Goal: Information Seeking & Learning: Learn about a topic

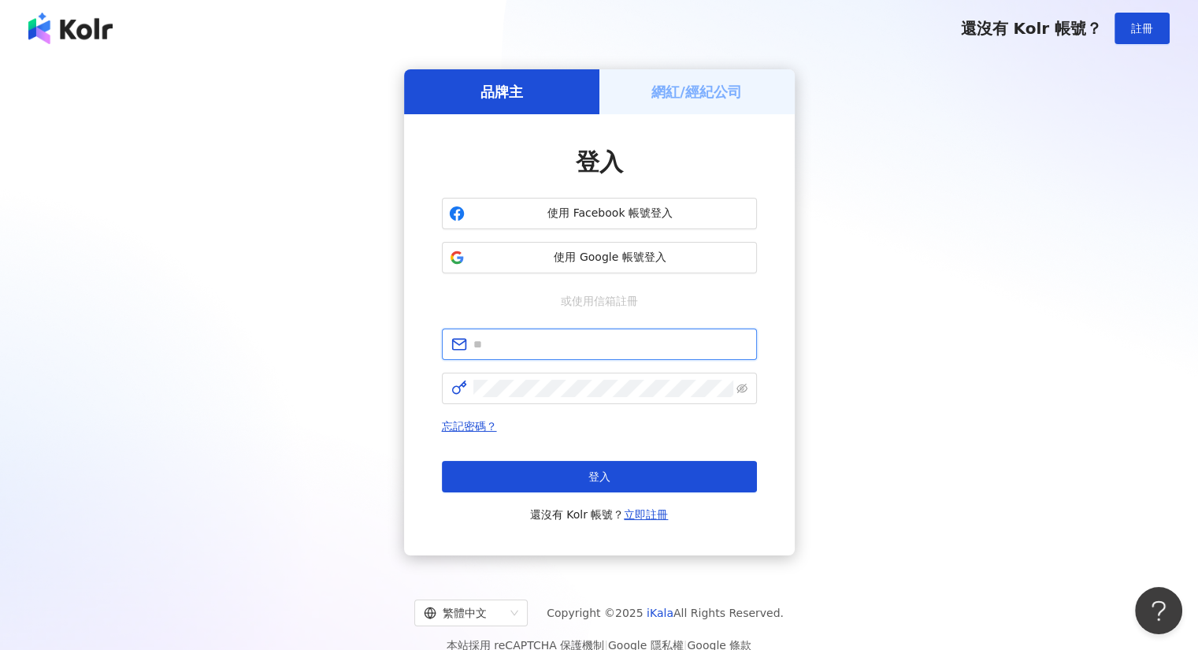
click at [556, 344] on input "text" at bounding box center [610, 344] width 274 height 17
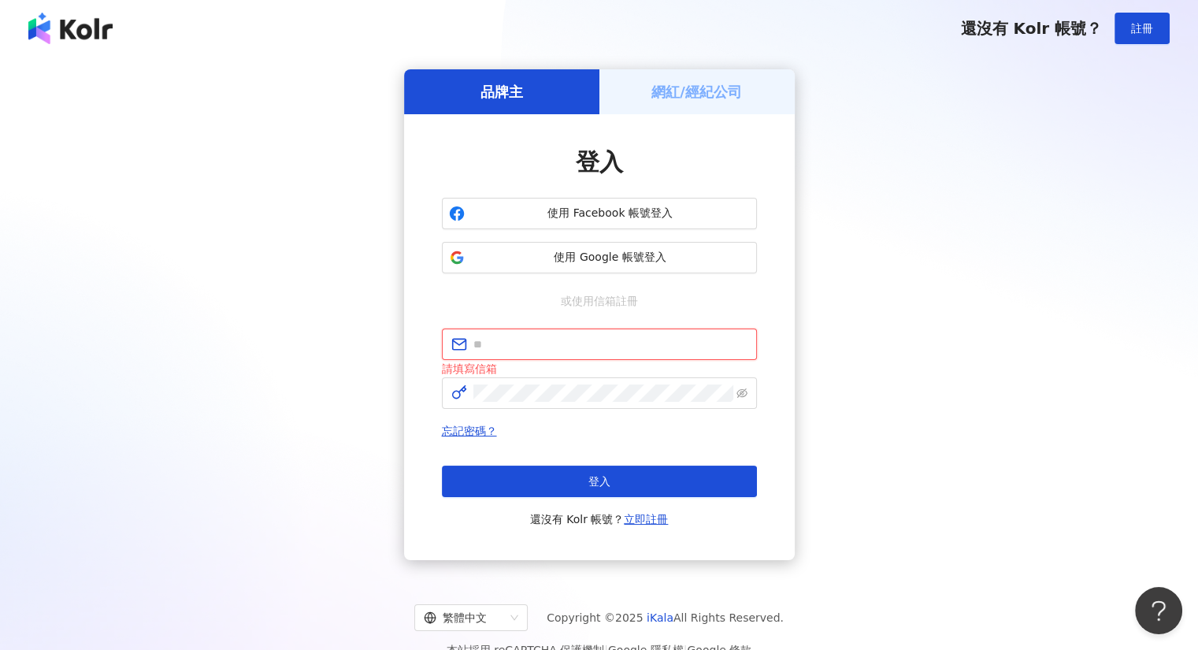
type input "**********"
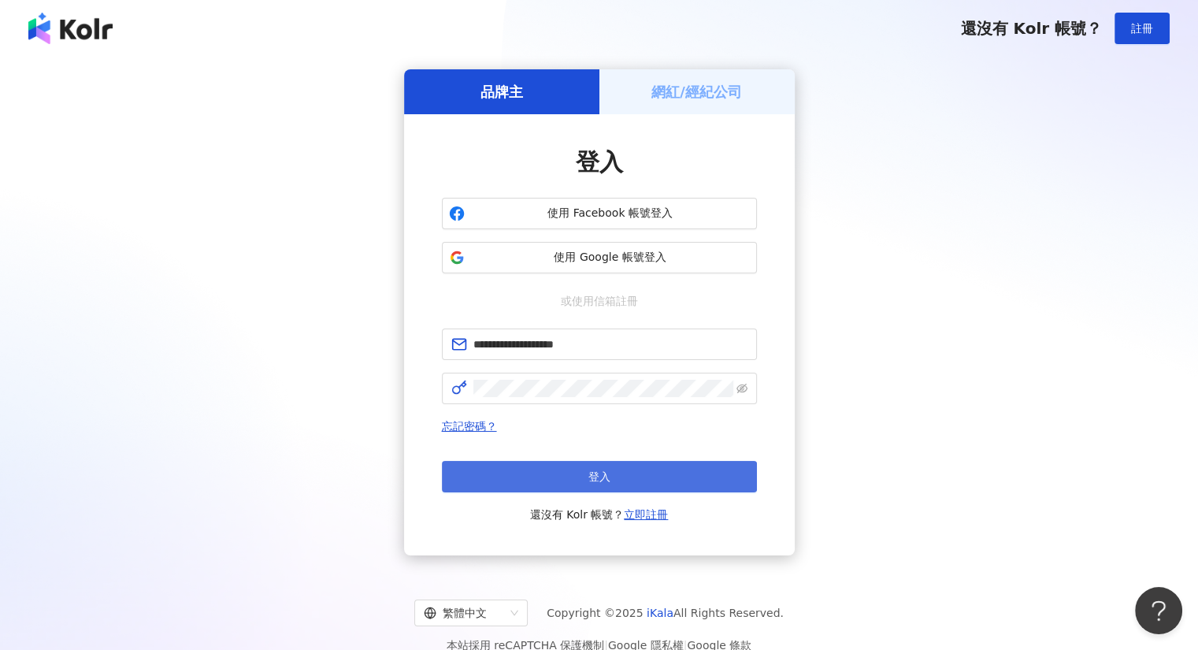
click at [560, 480] on button "登入" at bounding box center [599, 477] width 315 height 32
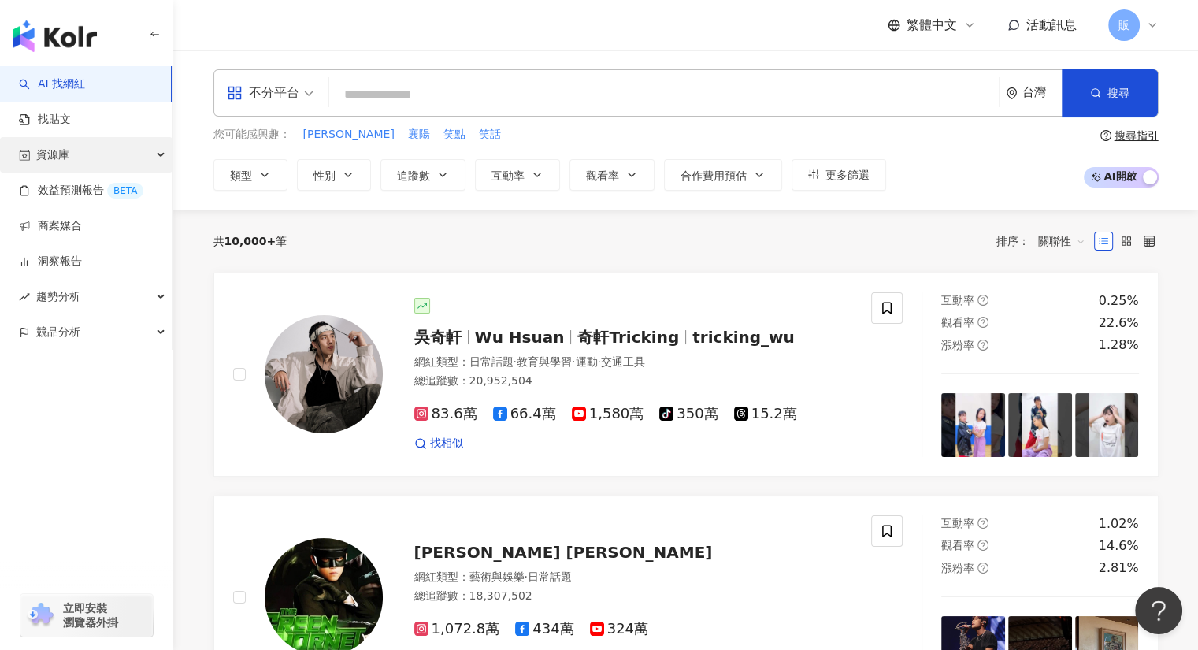
click at [56, 155] on span "資源庫" at bounding box center [52, 154] width 33 height 35
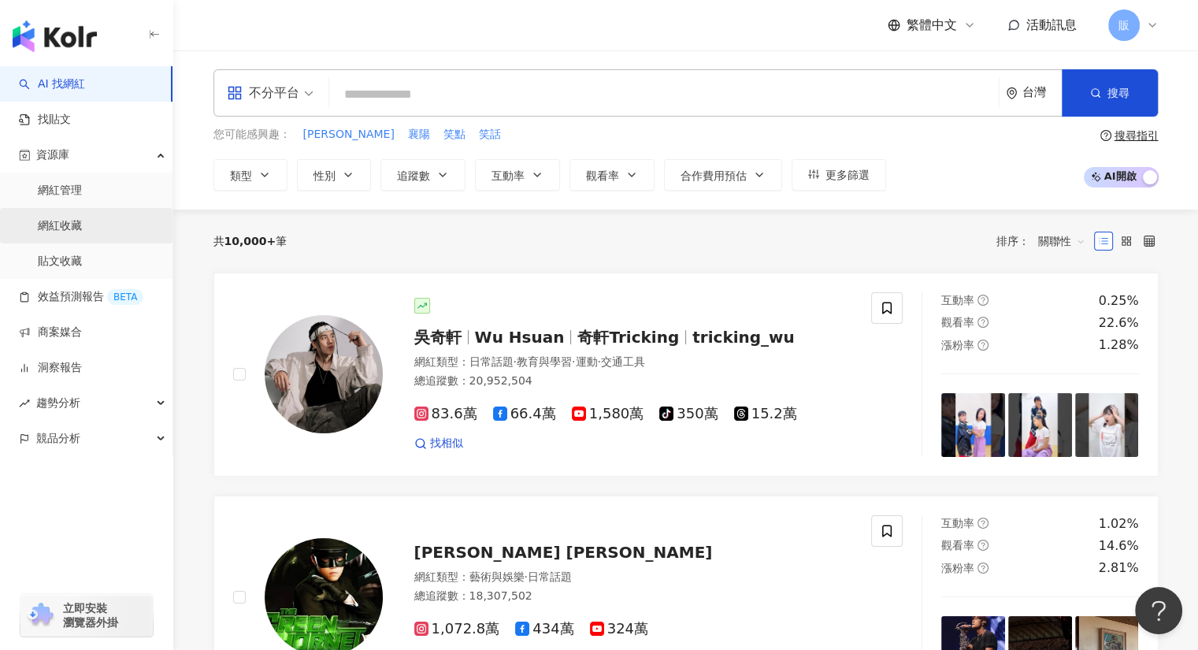
click at [64, 225] on link "網紅收藏" at bounding box center [60, 226] width 44 height 16
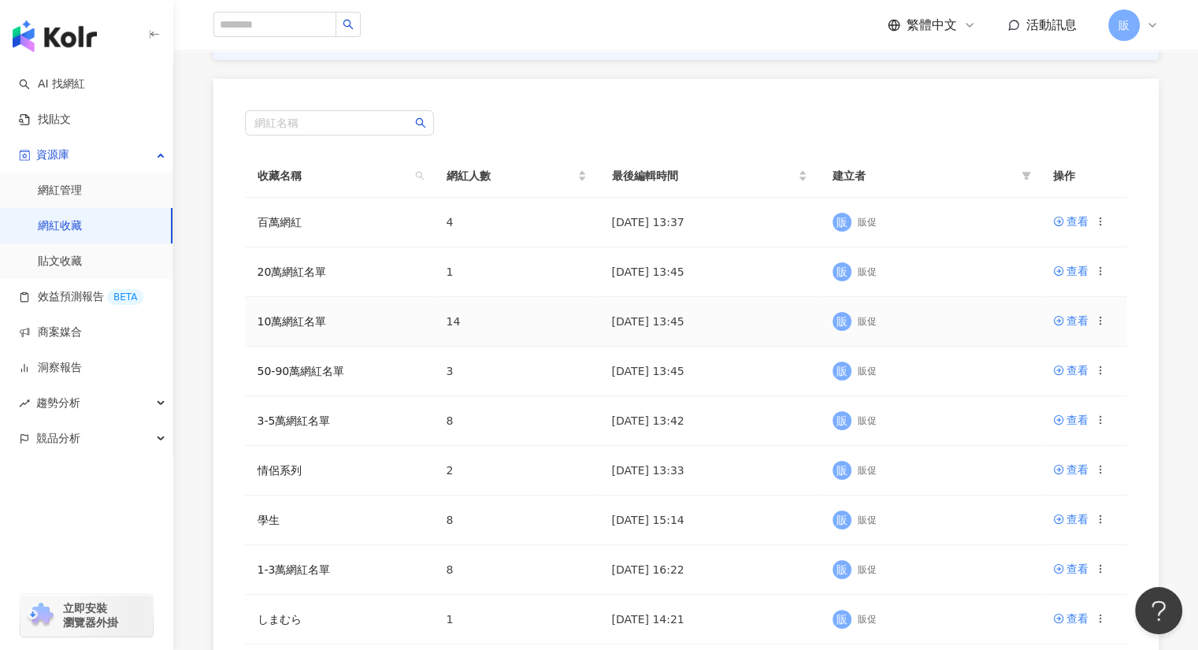
scroll to position [157, 0]
click at [1074, 473] on div "查看" at bounding box center [1078, 468] width 22 height 17
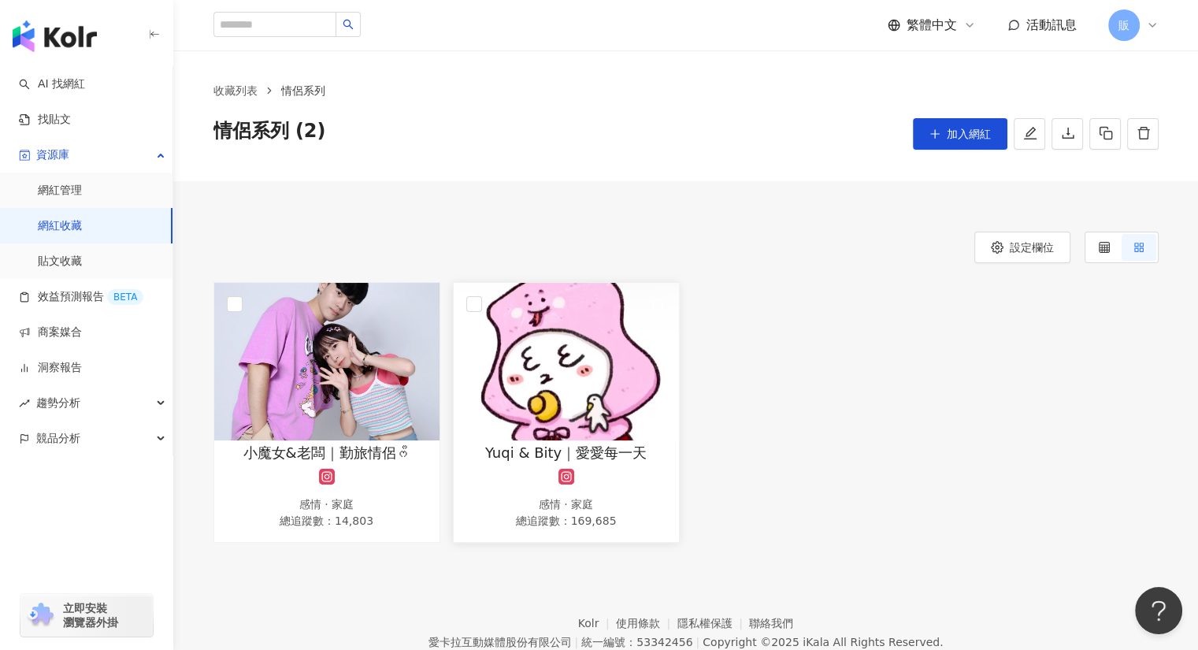
click at [539, 355] on img at bounding box center [566, 362] width 225 height 158
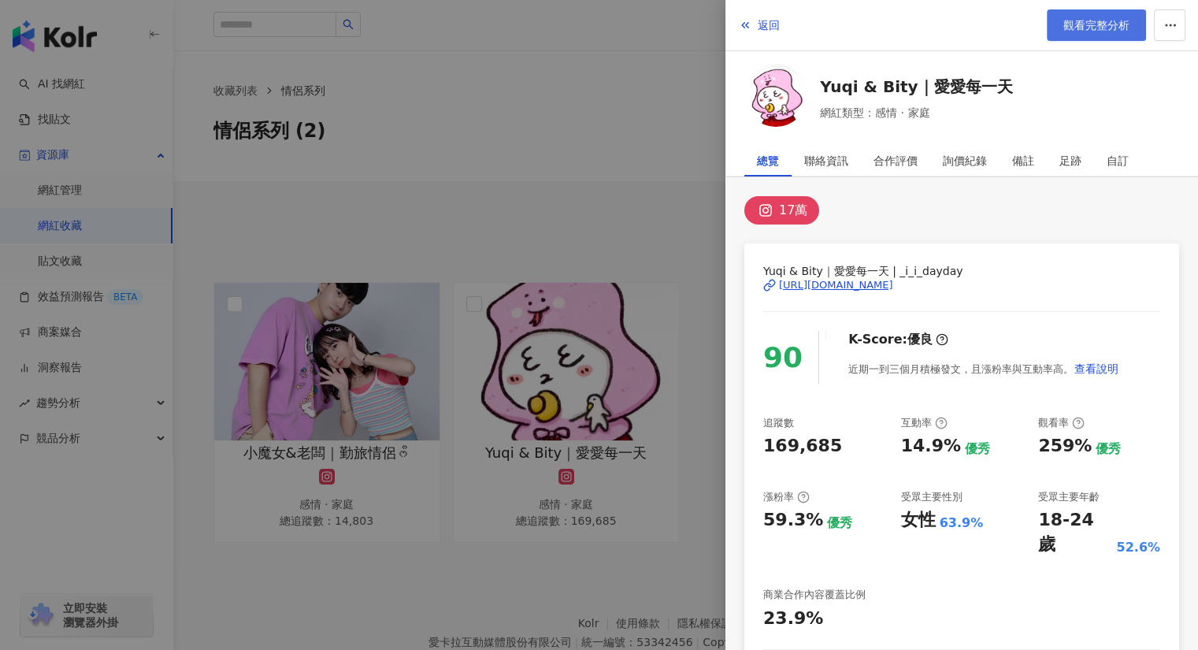
click at [1071, 19] on span "觀看完整分析" at bounding box center [1096, 25] width 66 height 13
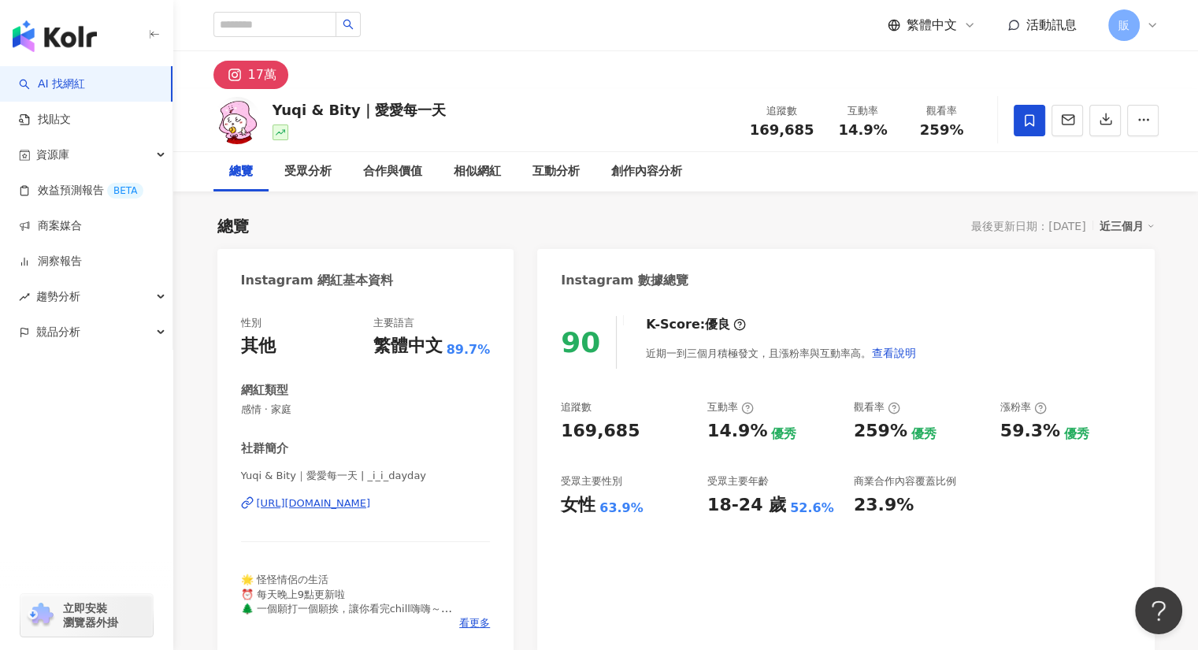
click at [371, 505] on div "[URL][DOMAIN_NAME]" at bounding box center [314, 503] width 114 height 14
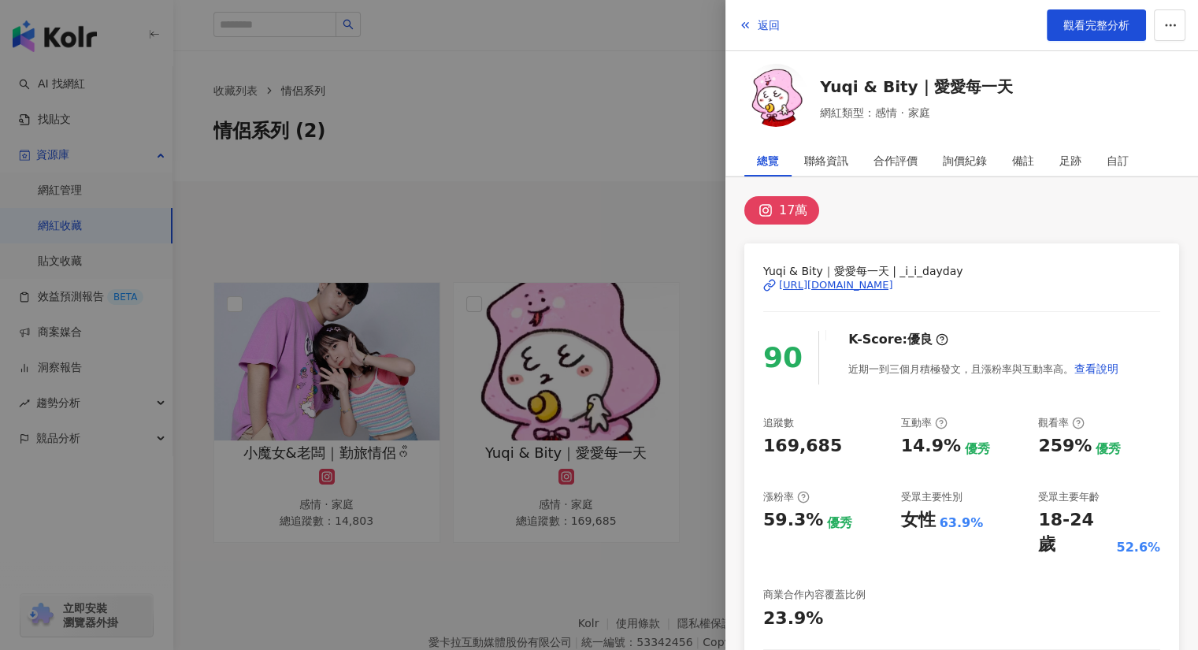
click at [766, 28] on span "返回" at bounding box center [769, 25] width 22 height 13
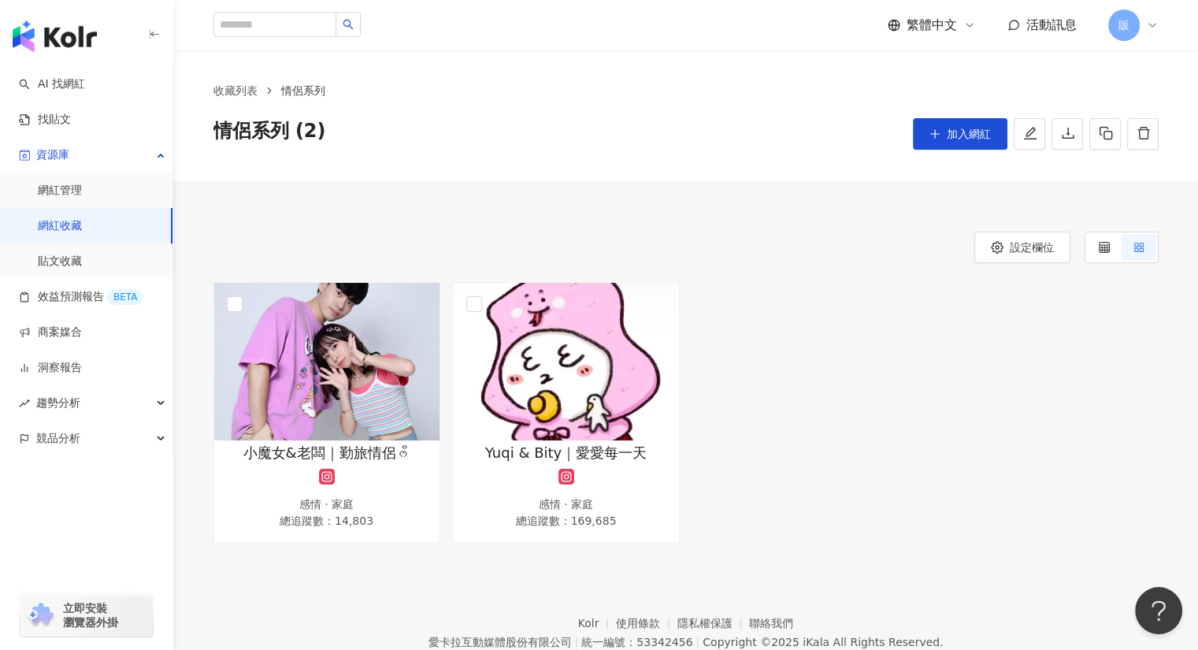
click at [578, 134] on div "情侶系列 (2) 加入網紅" at bounding box center [685, 134] width 945 height 32
click at [56, 83] on link "AI 找網紅" at bounding box center [52, 84] width 66 height 16
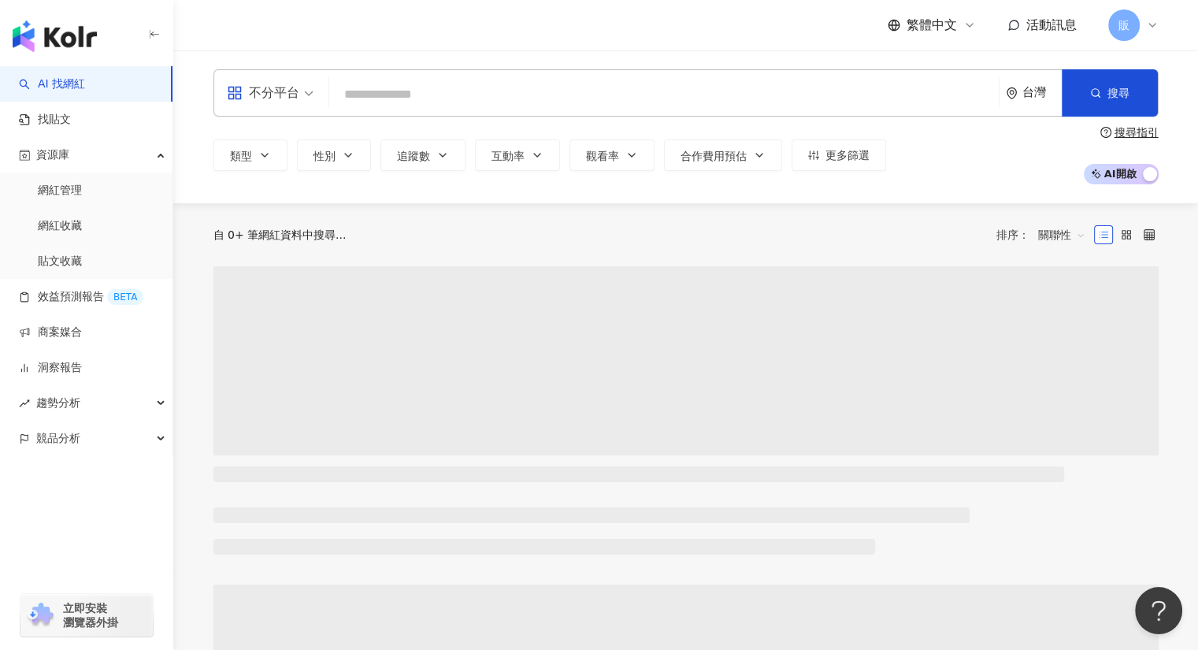
click at [427, 99] on input "search" at bounding box center [664, 95] width 657 height 30
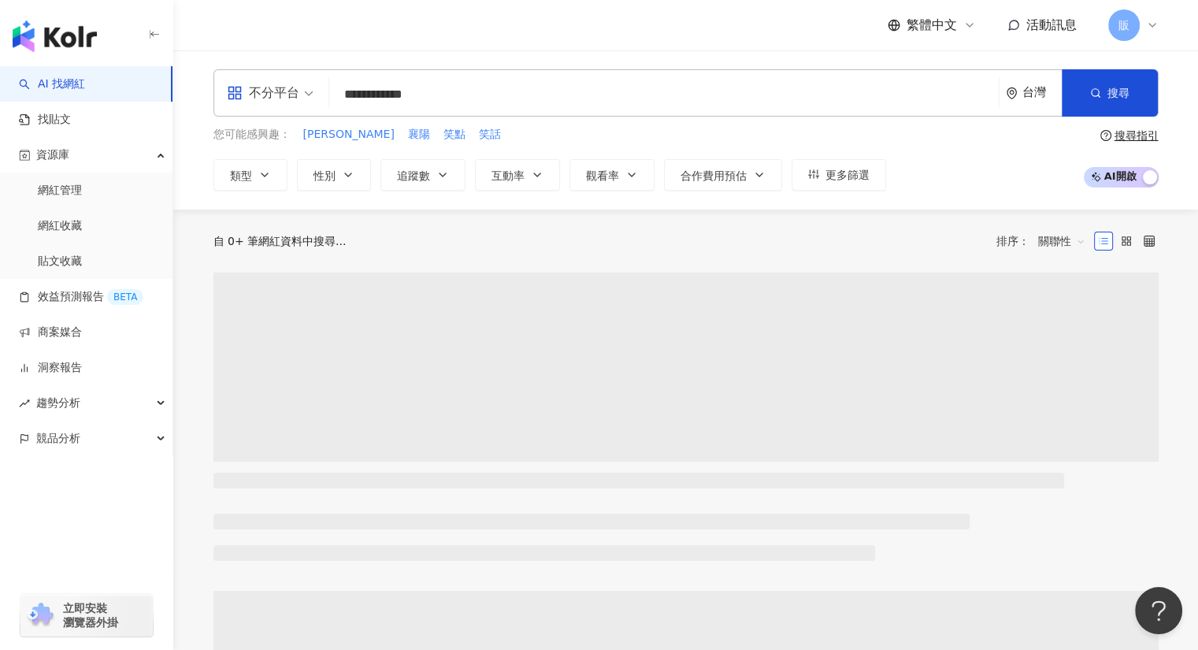
type input "**********"
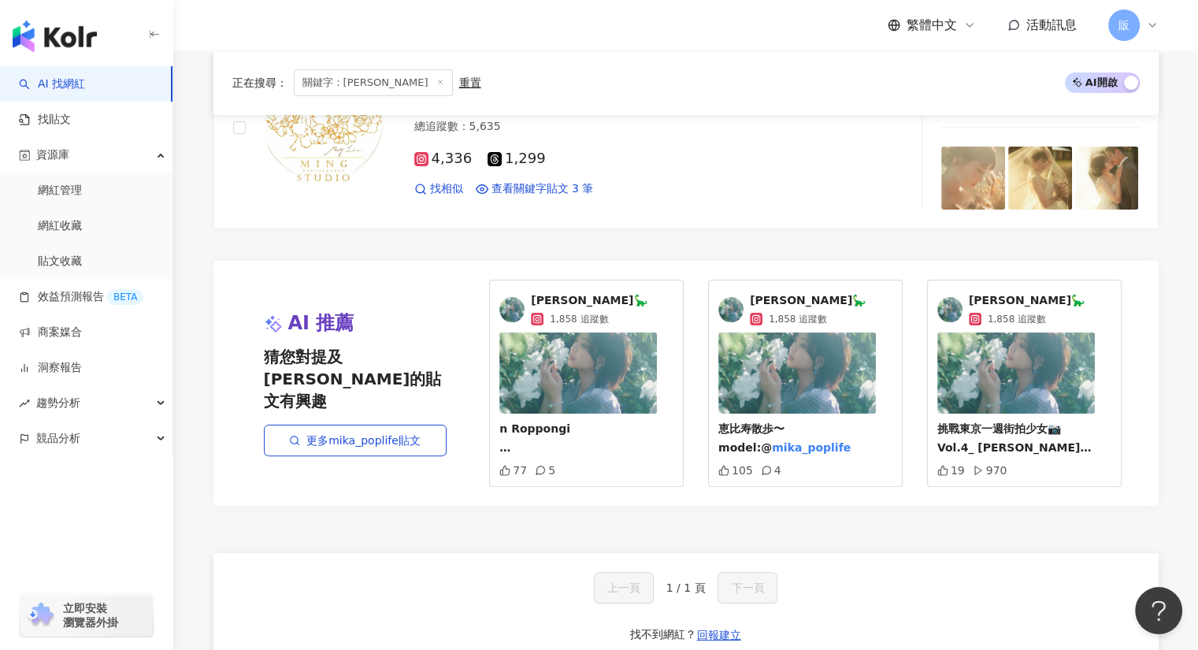
scroll to position [314, 0]
click at [567, 302] on span "ミカMika🦕" at bounding box center [589, 300] width 116 height 16
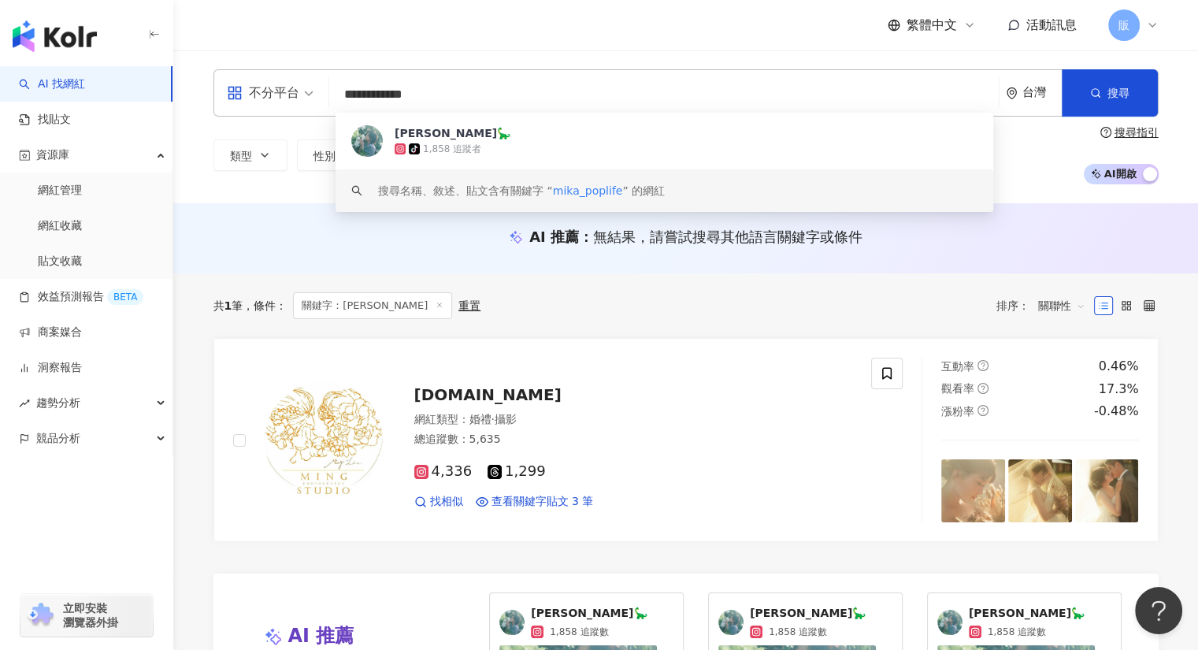
scroll to position [0, 0]
drag, startPoint x: 426, startPoint y: 99, endPoint x: 334, endPoint y: 90, distance: 92.6
click at [334, 90] on div "**********" at bounding box center [685, 92] width 945 height 47
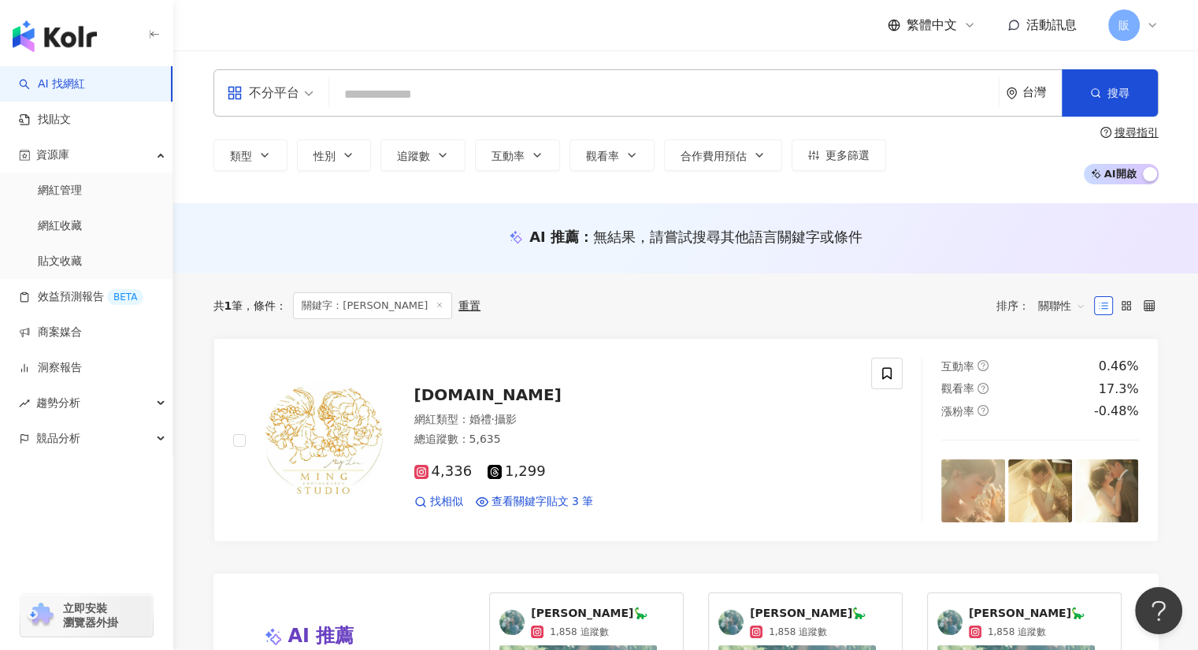
paste input "**********"
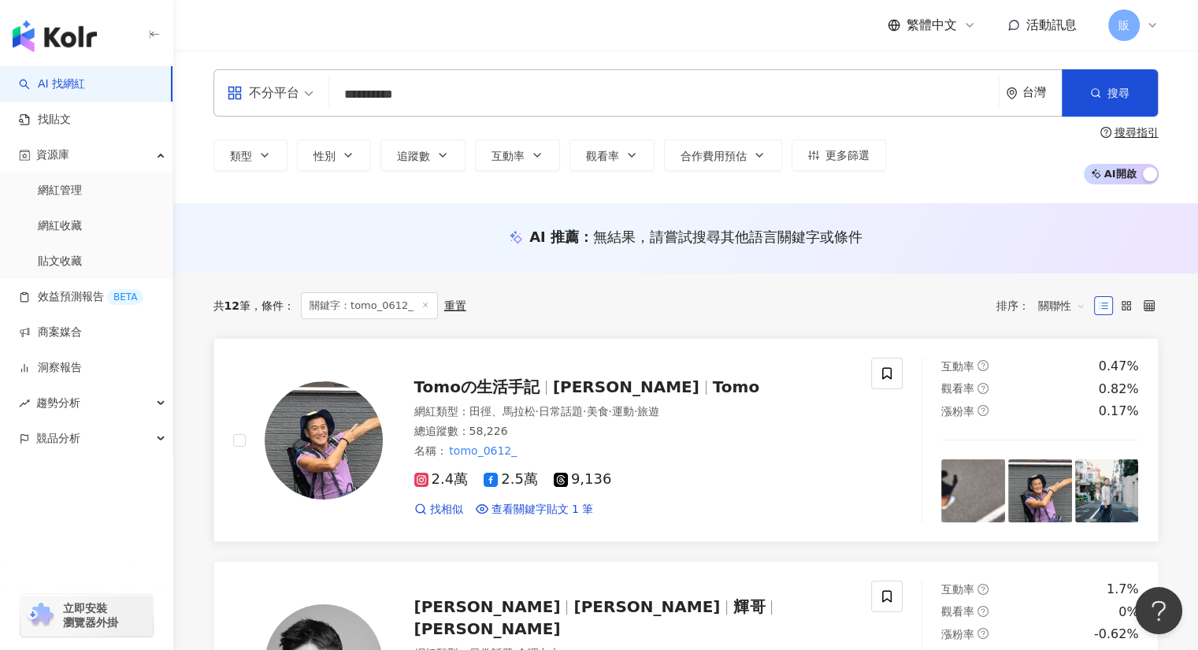
click at [502, 389] on span "Tomoの生活手記" at bounding box center [476, 386] width 125 height 19
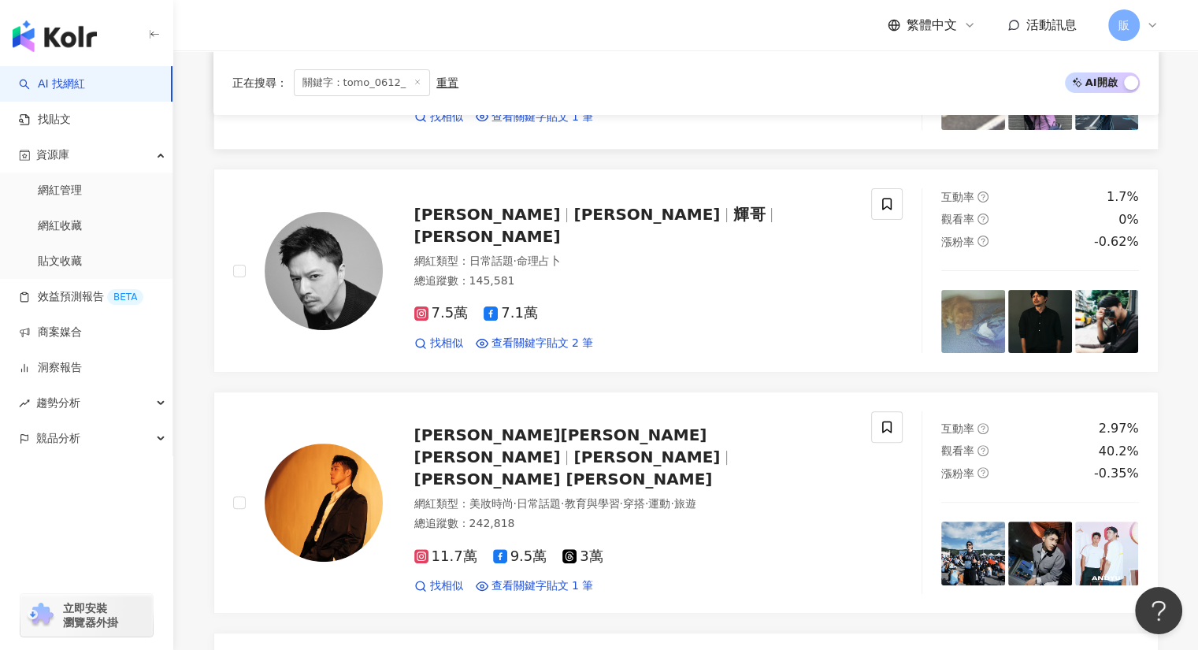
scroll to position [392, 0]
click at [449, 224] on span "江常輝" at bounding box center [487, 214] width 147 height 19
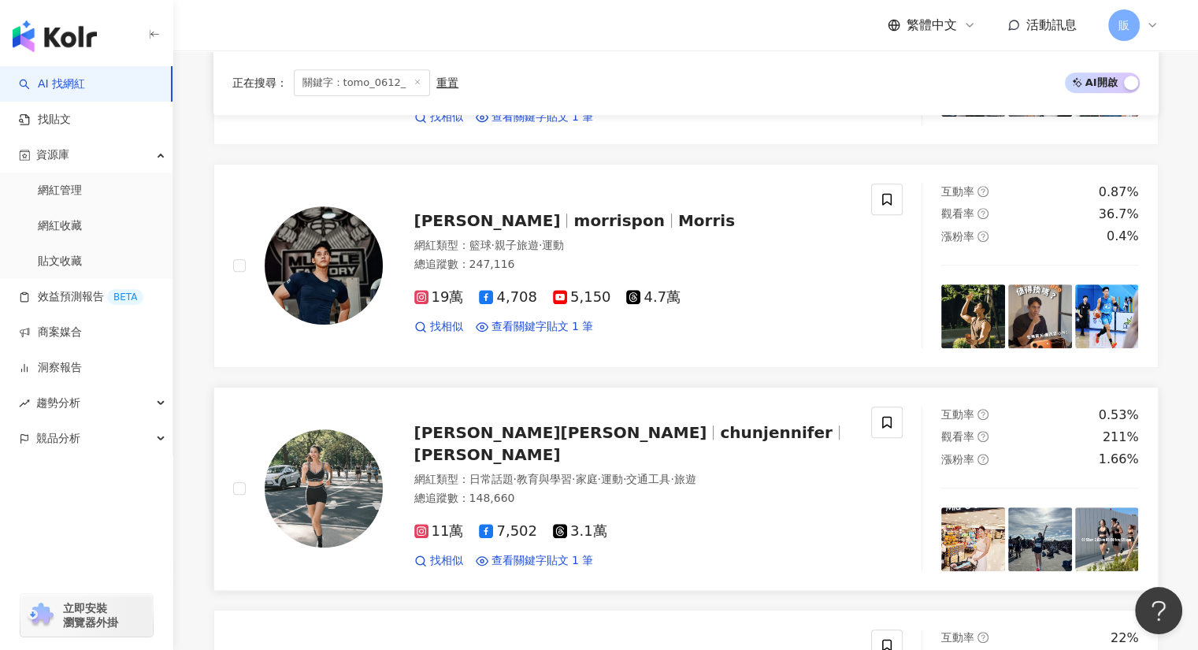
scroll to position [862, 0]
click at [453, 429] on span "蔡沁妍Jennifer" at bounding box center [560, 431] width 293 height 19
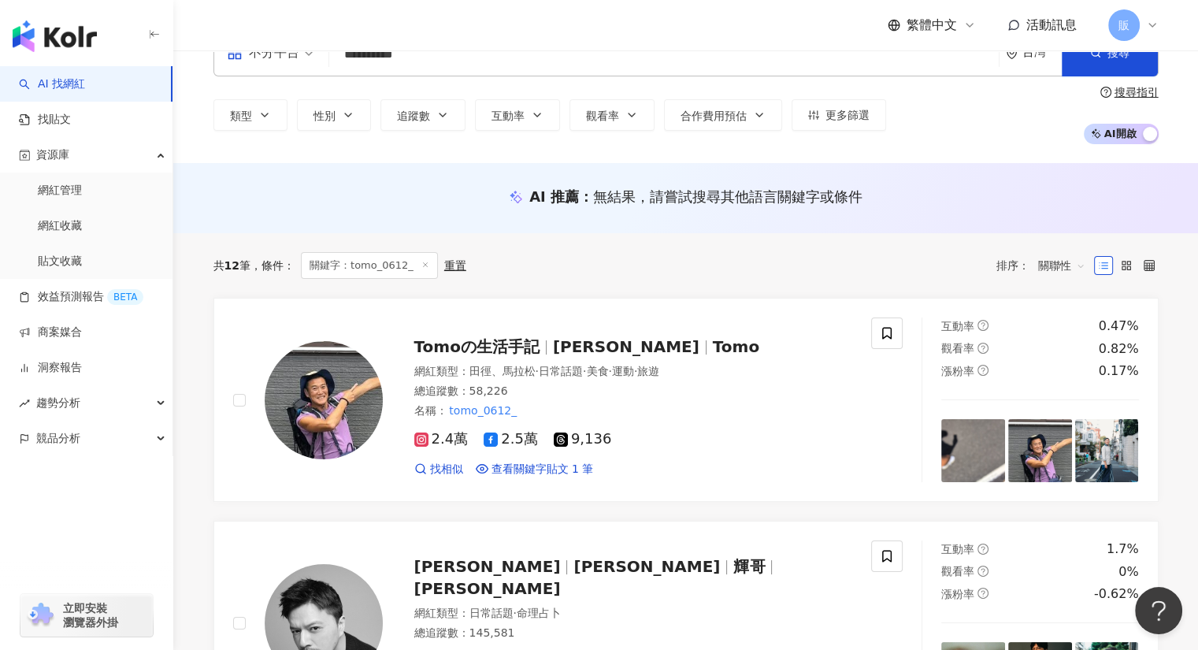
scroll to position [0, 0]
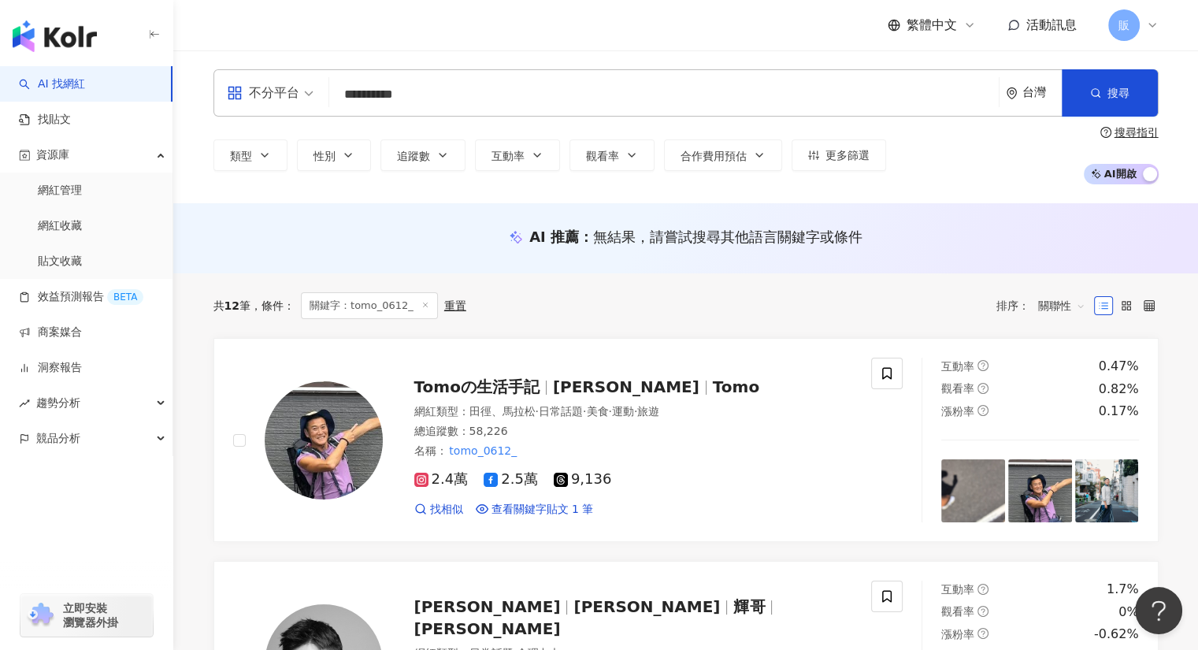
click at [521, 102] on input "**********" at bounding box center [665, 95] width 658 height 30
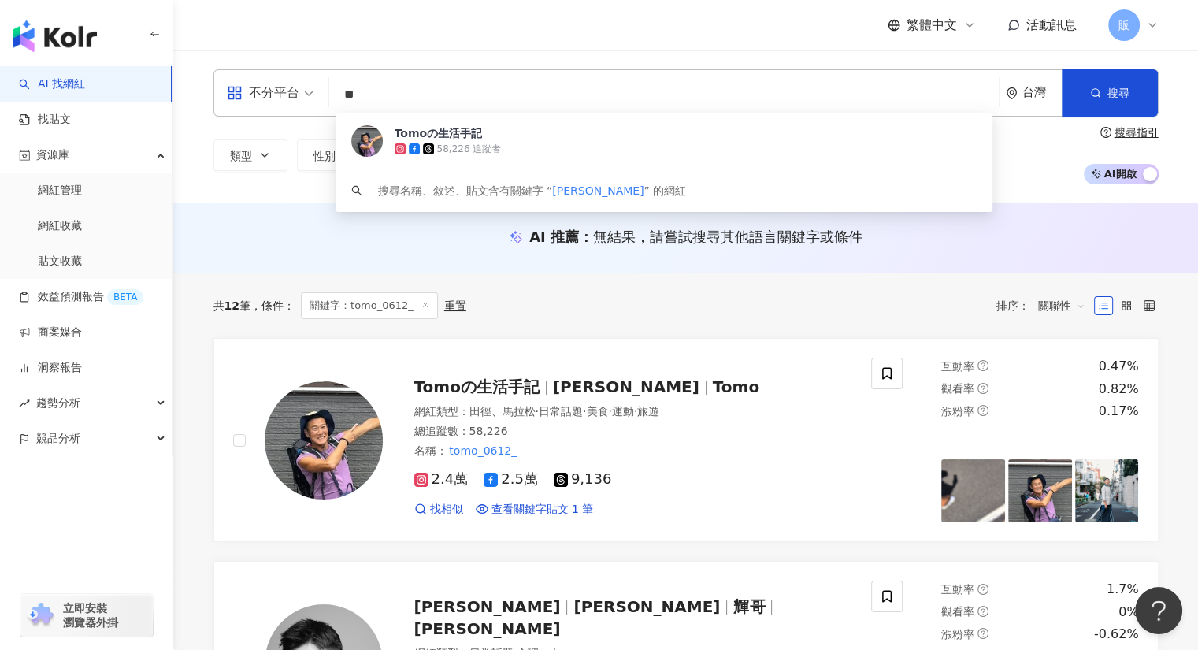
type input "*"
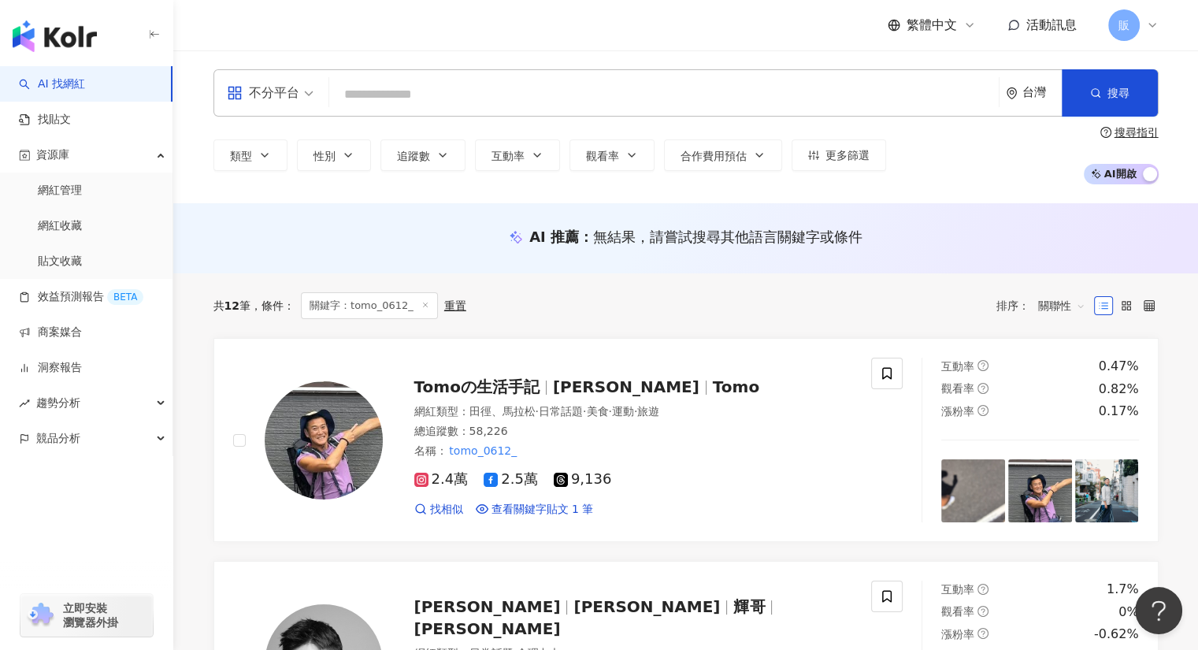
paste input "*********"
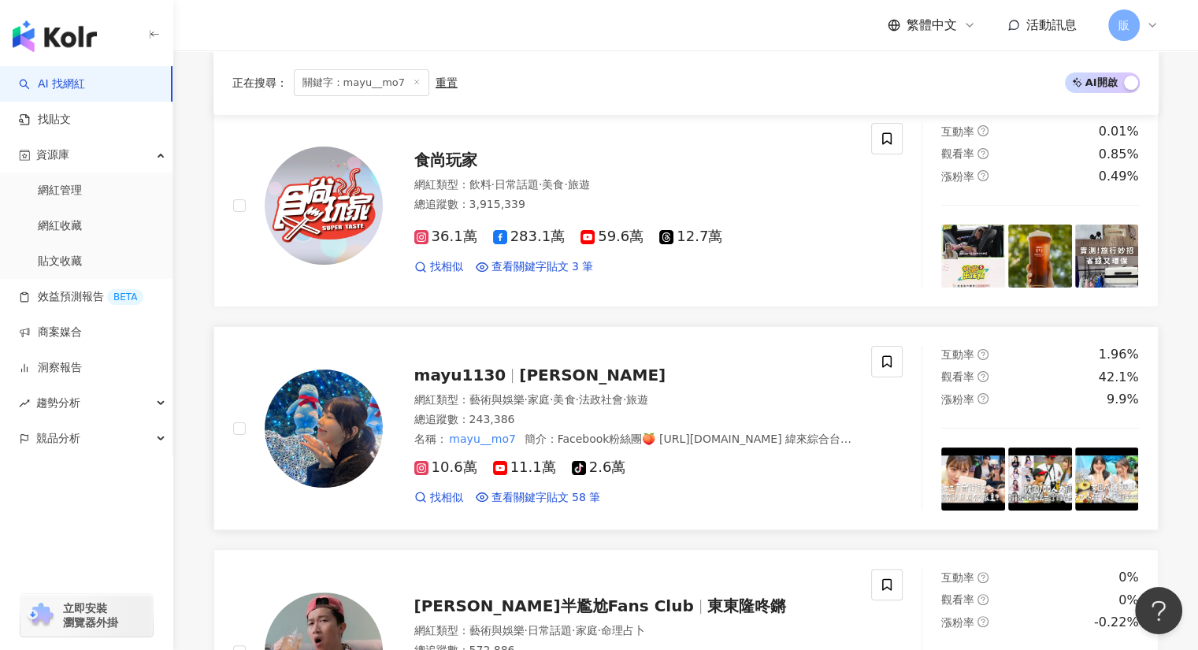
scroll to position [236, 0]
type input "*********"
click at [488, 369] on span "mayu1130" at bounding box center [460, 374] width 92 height 19
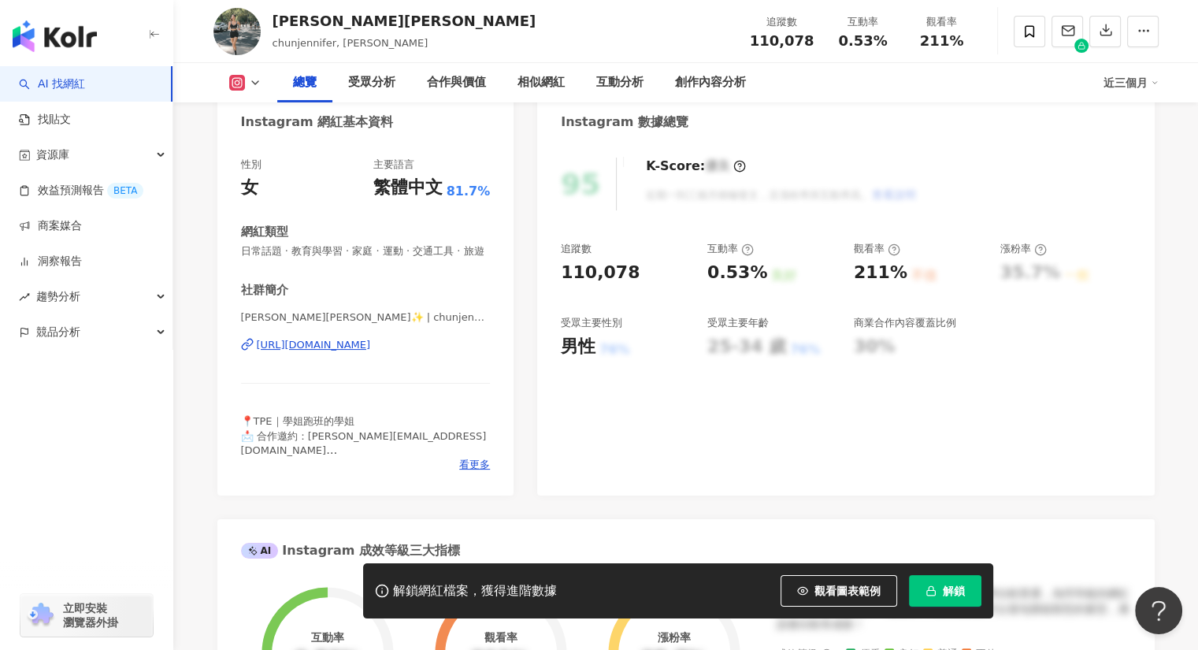
scroll to position [158, 0]
click at [371, 353] on div "https://www.instagram.com/chunjennifer/" at bounding box center [314, 346] width 114 height 14
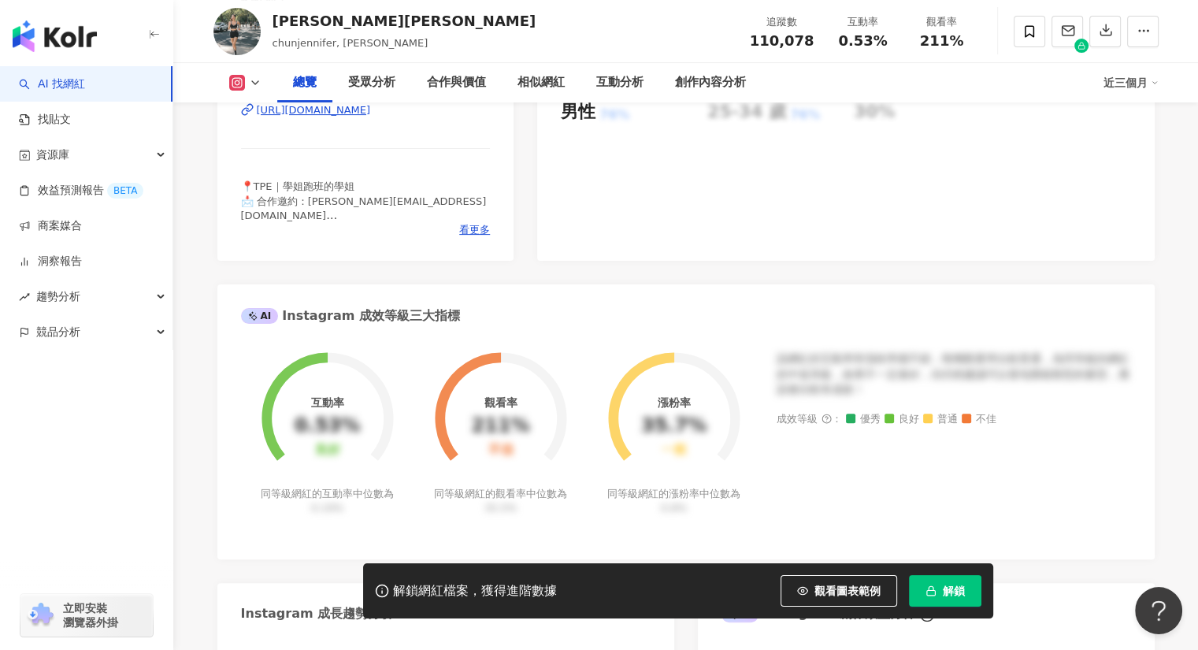
scroll to position [394, 0]
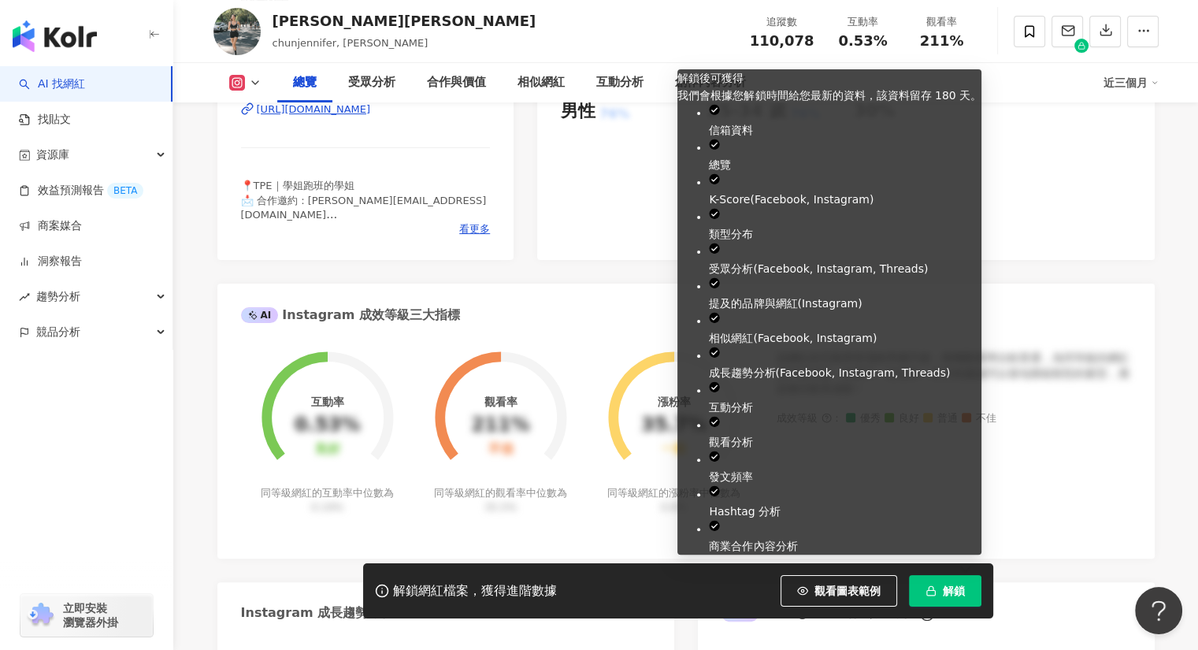
click at [957, 585] on span "解鎖" at bounding box center [954, 591] width 22 height 13
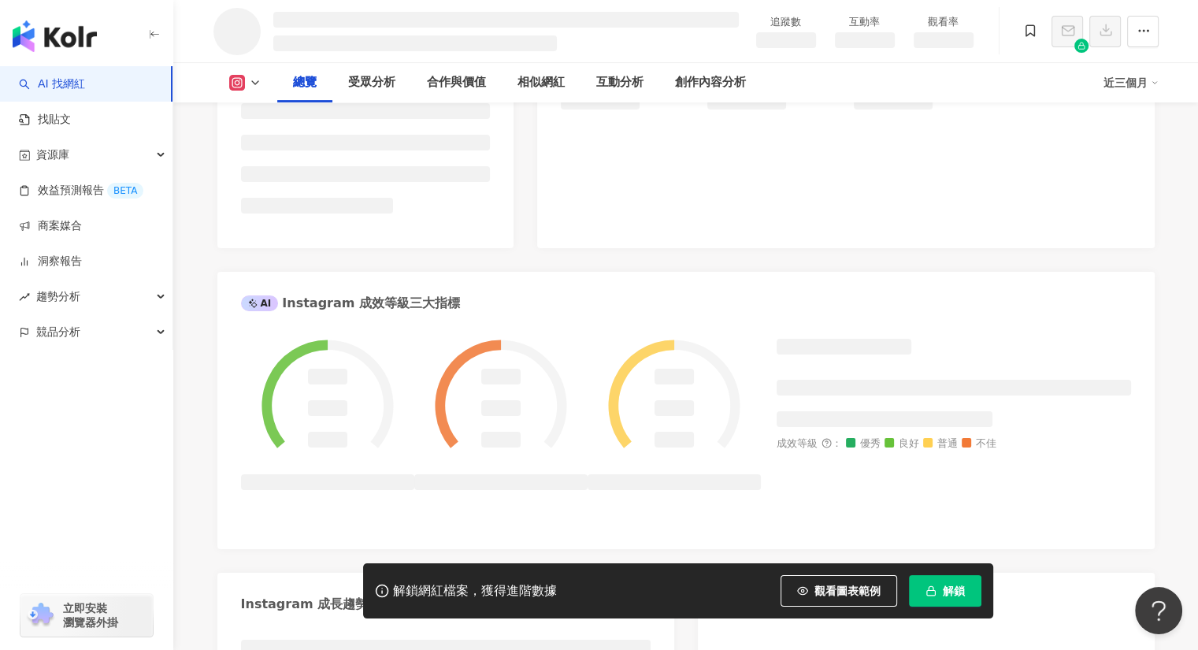
scroll to position [395, 0]
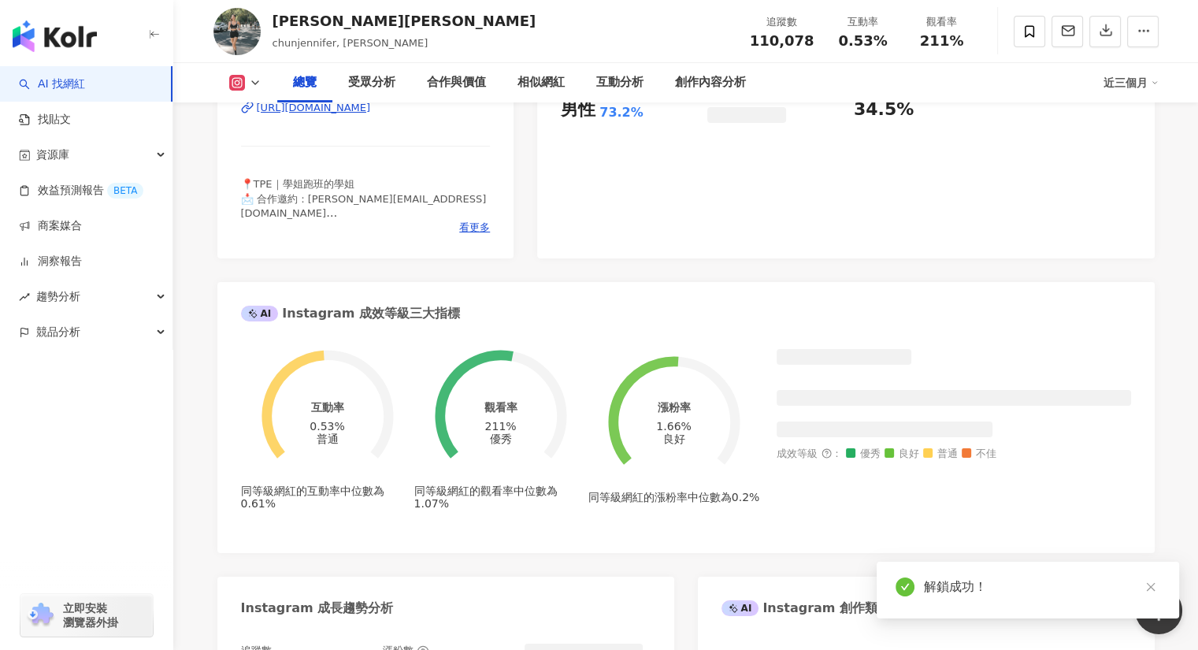
scroll to position [394, 0]
